Goal: Book appointment/travel/reservation

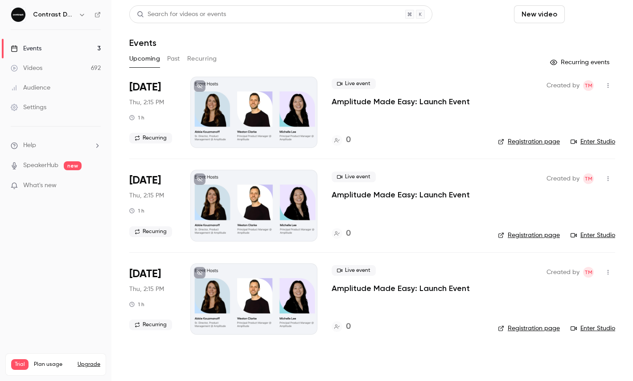
click at [585, 12] on button "Schedule" at bounding box center [591, 14] width 47 height 18
click at [556, 33] on li "One time event" at bounding box center [567, 38] width 96 height 23
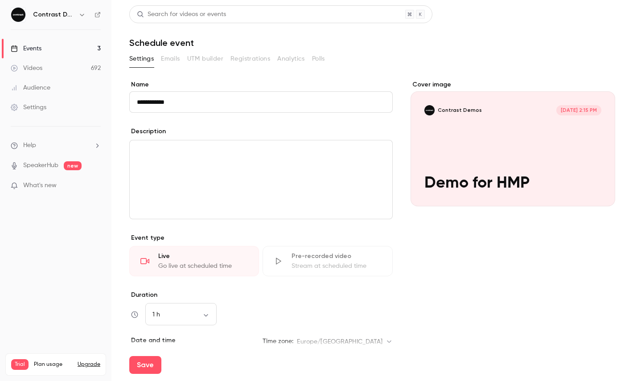
scroll to position [125, 0]
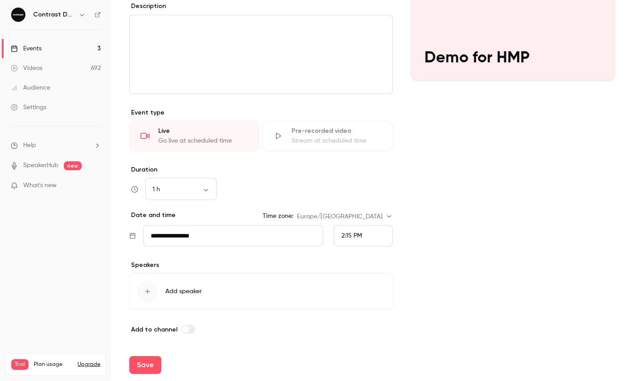
type input "**********"
click at [367, 237] on div "2:15 PM" at bounding box center [363, 235] width 59 height 21
click at [360, 209] on li "3:00 PM" at bounding box center [363, 218] width 58 height 24
click at [156, 353] on div "Save" at bounding box center [372, 365] width 486 height 32
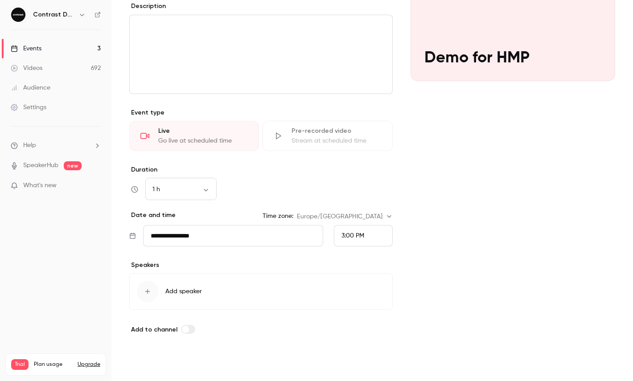
click at [155, 359] on button "Save" at bounding box center [145, 365] width 32 height 18
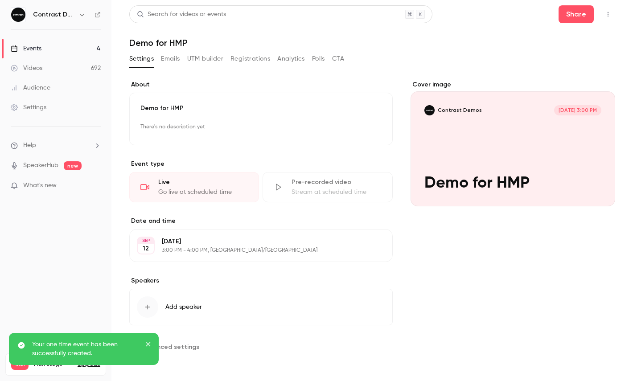
click at [608, 13] on icon "button" at bounding box center [608, 14] width 7 height 6
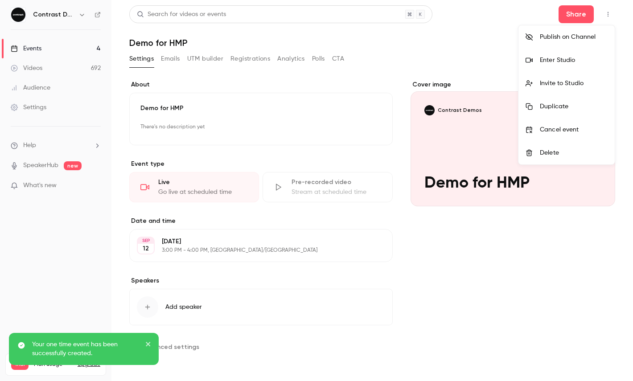
click at [568, 54] on li "Enter Studio" at bounding box center [567, 60] width 96 height 23
